Goal: Navigation & Orientation: Find specific page/section

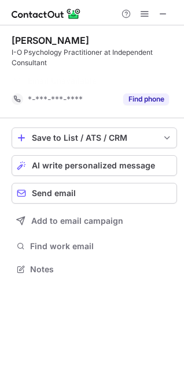
scroll to position [243, 184]
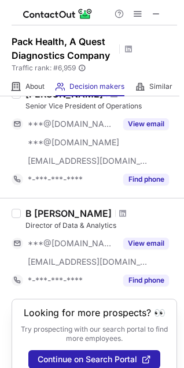
scroll to position [813, 0]
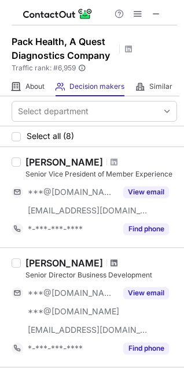
click at [110, 262] on span at bounding box center [113, 263] width 7 height 9
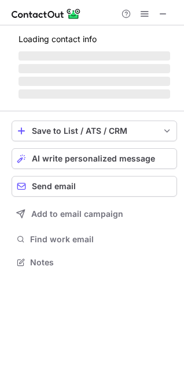
scroll to position [280, 184]
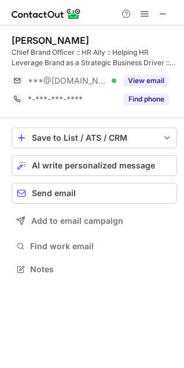
scroll to position [261, 184]
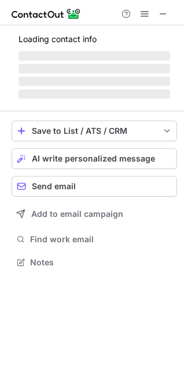
scroll to position [316, 184]
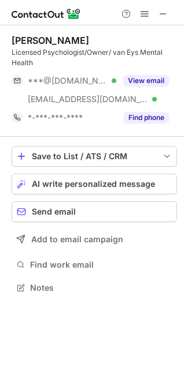
scroll to position [280, 184]
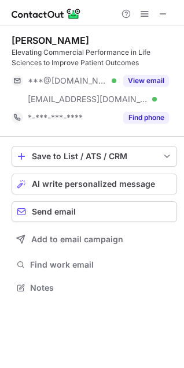
scroll to position [280, 184]
